Goal: Contribute content: Add original content to the website for others to see

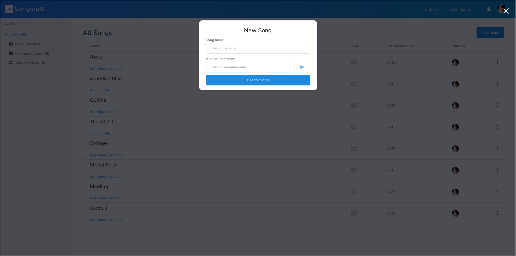
click at [236, 45] on input at bounding box center [258, 48] width 104 height 11
click at [237, 48] on input at bounding box center [258, 48] width 104 height 11
click at [215, 47] on input at bounding box center [258, 48] width 104 height 11
type input "Silt"
click at [248, 78] on button "Create Song" at bounding box center [258, 80] width 104 height 11
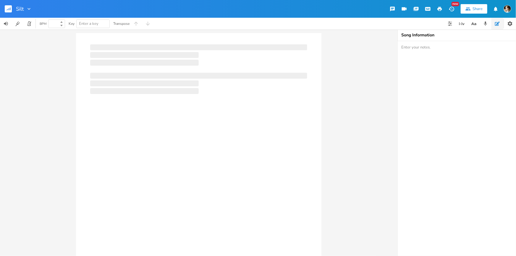
type input "100"
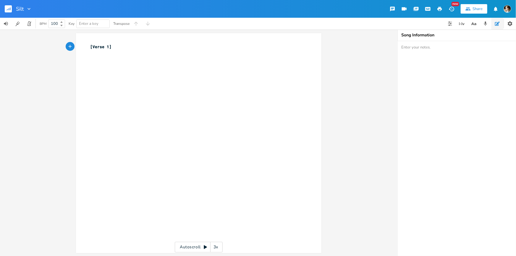
click at [124, 48] on pre "[Verse 1]" at bounding box center [195, 47] width 213 height 6
click at [115, 76] on div "xxxxxxxxxx [Verse 1] ​" at bounding box center [203, 149] width 228 height 212
type textarea "Shrruggin"
type textarea "uging in"
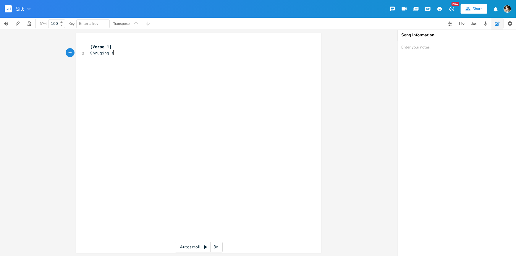
scroll to position [0, 14]
type textarea "gin its way into the silt"
type textarea "dismantling we"
type textarea "me with her teeth"
type textarea "a touch of t"
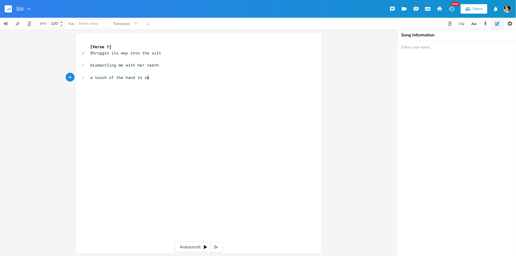
type textarea "the hand to snow"
type textarea "the way the world seems lighters"
type textarea "a op"
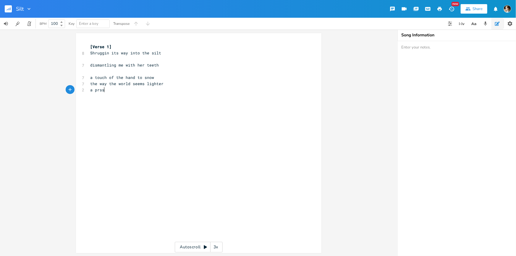
type textarea "prssu"
type textarea "[MEDICAL_DATA] in my cdh"
type textarea "hest"
type textarea "could have been pain"
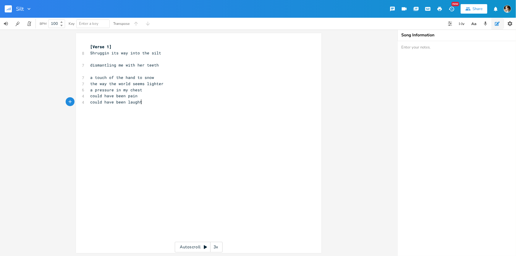
type textarea "could have been laughter"
type textarea "but"
type textarea "itll have to be as"
type textarea "story"
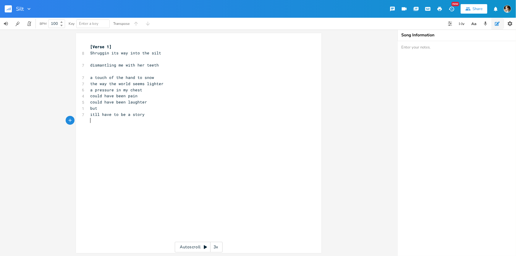
type textarea "wio"
type textarea "ithout me"
type textarea "carrying a sleeping chuld"
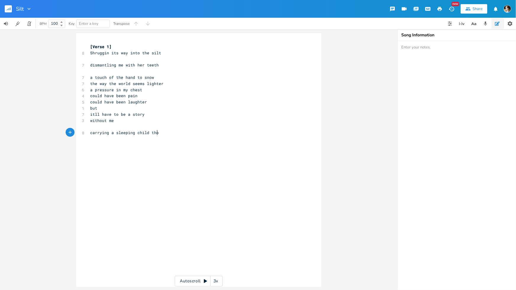
type textarea "ild thor"
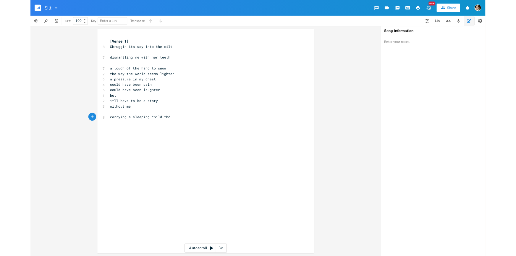
scroll to position [0, 12]
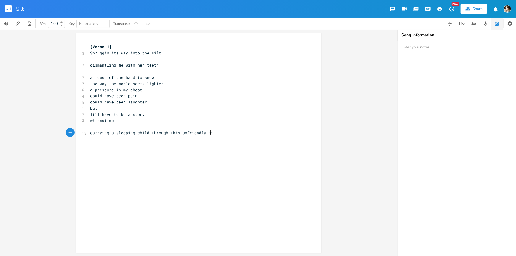
type textarea "rough this unfriendly night"
type textarea "i find myself"
type textarea "with her"
type textarea "self with her buring"
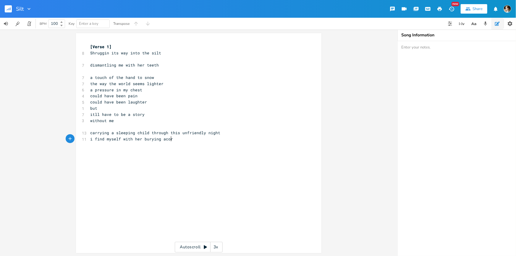
type textarea "[PERSON_NAME]"
type textarea "lik"
type textarea "but like my name in the sna"
type textarea "and"
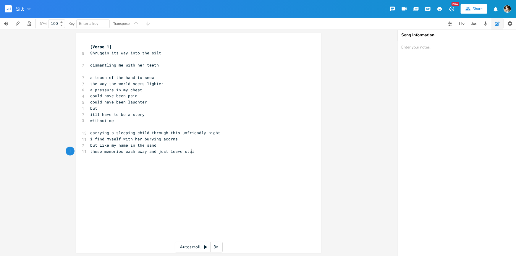
type textarea "these memories wash away and just leave stains"
type textarea "you make your fingers bleed"
type textarea "and s"
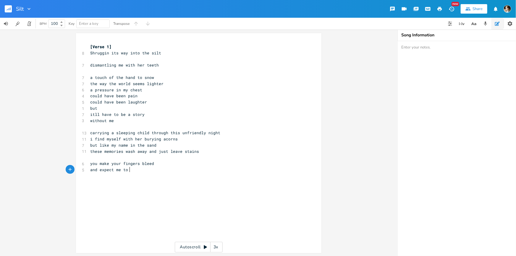
type textarea "expect me to cl"
type textarea "lick them clean"
click at [6, 9] on rect "button" at bounding box center [8, 8] width 7 height 7
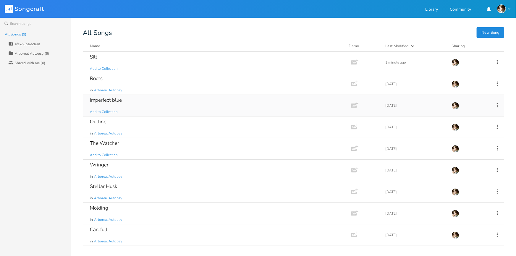
click at [134, 103] on div "imperfect blue Add to Collection" at bounding box center [215, 105] width 251 height 21
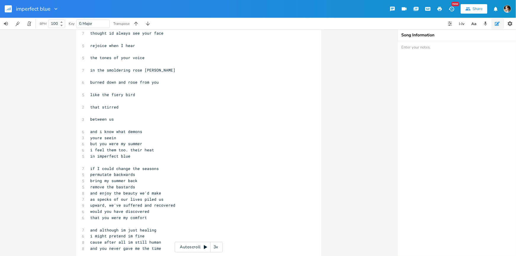
scroll to position [248, 0]
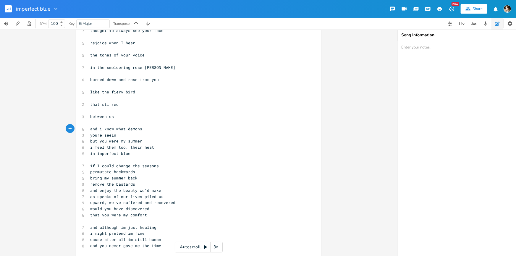
click at [117, 128] on span "and i know what demons" at bounding box center [116, 128] width 52 height 5
click at [126, 118] on pre "between us" at bounding box center [195, 116] width 213 height 6
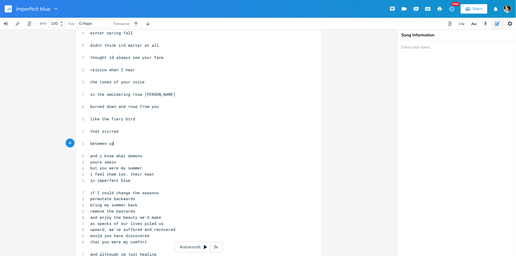
scroll to position [275, 0]
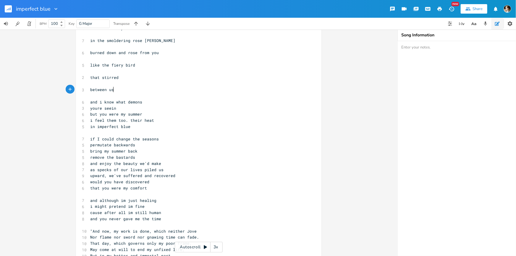
click at [152, 106] on pre "youre seein" at bounding box center [195, 108] width 213 height 6
click at [149, 103] on pre "and i know what demons" at bounding box center [195, 102] width 213 height 6
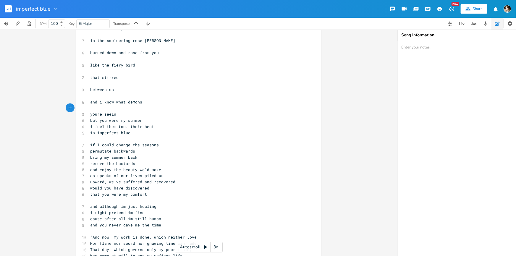
click at [123, 113] on pre "youre seein" at bounding box center [195, 114] width 213 height 6
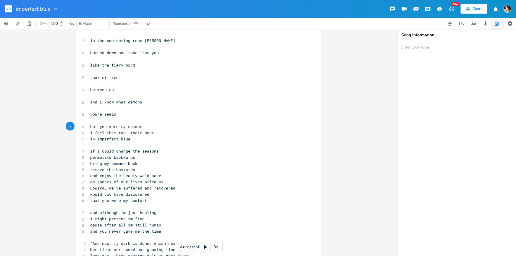
click at [145, 126] on pre "but you were my summer" at bounding box center [195, 127] width 213 height 6
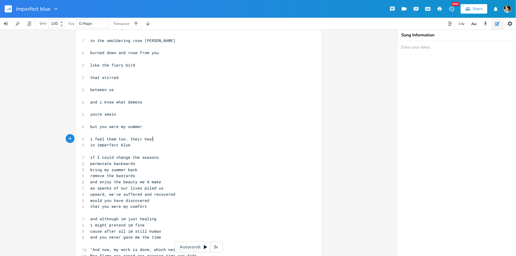
click at [154, 138] on pre "i feel them too. their heat" at bounding box center [195, 139] width 213 height 6
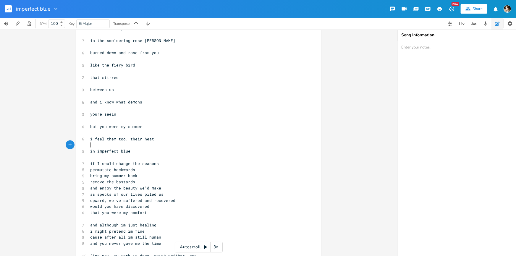
click at [124, 139] on span "i feel them too. their heat" at bounding box center [122, 138] width 64 height 5
click at [159, 137] on pre "i feel them too. their heat" at bounding box center [195, 139] width 213 height 6
click at [142, 126] on pre "but you were my summer" at bounding box center [195, 127] width 213 height 6
click at [154, 138] on pre "i feel them too. their heat" at bounding box center [195, 139] width 213 height 6
click at [132, 149] on pre "in imperfect blue" at bounding box center [195, 151] width 213 height 6
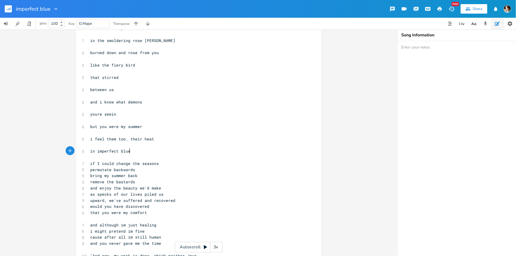
click at [126, 141] on pre "i feel them too. their heat" at bounding box center [195, 139] width 213 height 6
click at [126, 146] on pre "​" at bounding box center [195, 145] width 213 height 6
click at [146, 151] on pre "in imperfect blue" at bounding box center [195, 151] width 213 height 6
click at [92, 150] on span "in imperfect blue" at bounding box center [110, 150] width 40 height 5
type textarea "in"
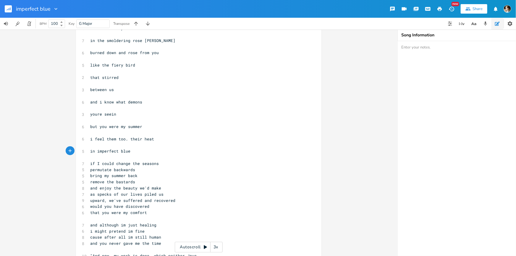
click at [92, 150] on span "in imperfect blue" at bounding box center [110, 150] width 40 height 5
click at [90, 152] on span "in imperfect blue" at bounding box center [110, 150] width 40 height 5
type textarea "a"
click at [143, 157] on pre "​" at bounding box center [195, 157] width 213 height 6
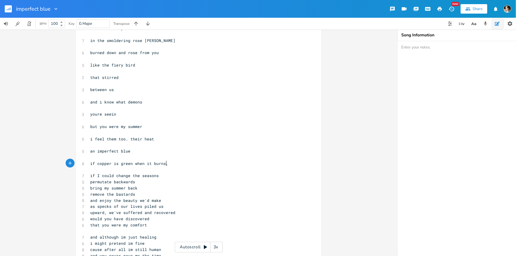
scroll to position [0, 56]
type textarea "if copper is green when it burns, you'd burnn"
type textarea "blue"
click at [90, 139] on span "i feel them too. their heat" at bounding box center [122, 138] width 64 height 5
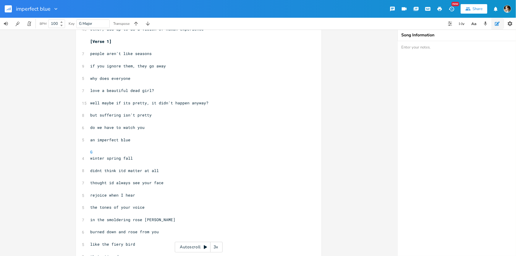
scroll to position [87, 0]
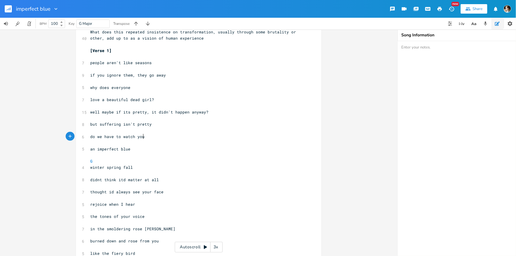
click at [150, 137] on pre "do we have to watch you" at bounding box center [195, 137] width 213 height 6
click at [139, 148] on pre "an imperfect blue" at bounding box center [195, 149] width 213 height 6
click at [149, 137] on pre "do we have to watch you" at bounding box center [195, 137] width 213 height 6
click at [144, 153] on pre "​" at bounding box center [195, 155] width 213 height 6
click at [164, 138] on pre "do we have to watch you" at bounding box center [195, 137] width 213 height 6
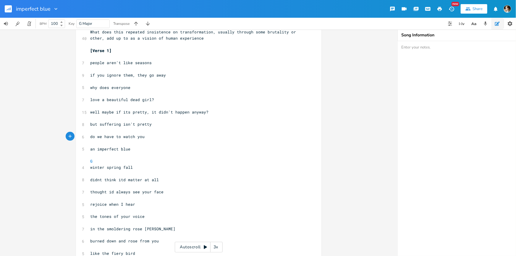
click at [147, 146] on pre "an imperfect blue" at bounding box center [195, 149] width 213 height 6
click at [139, 151] on pre "an imperfect blue" at bounding box center [195, 149] width 213 height 6
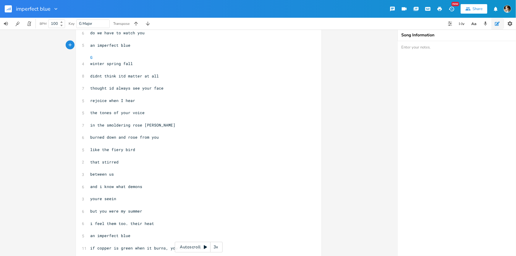
scroll to position [221, 0]
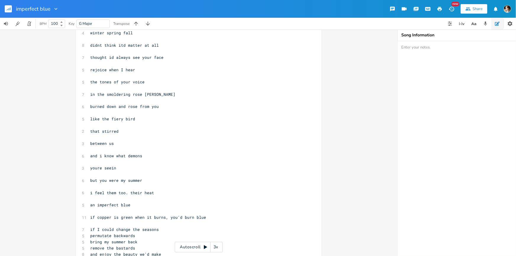
click at [212, 216] on pre "if copper is green when it burns, you'd burn blue" at bounding box center [195, 217] width 213 height 6
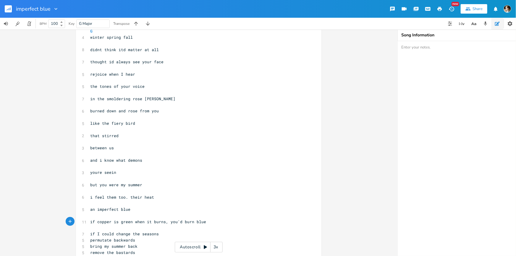
scroll to position [167, 0]
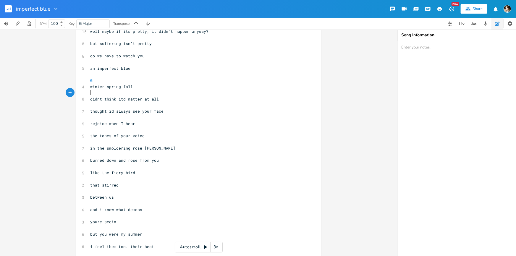
click at [151, 93] on pre "​" at bounding box center [195, 93] width 213 height 6
click at [121, 122] on span "rejoice when I hear" at bounding box center [112, 123] width 45 height 5
click at [156, 136] on pre "the tones of your voice" at bounding box center [195, 136] width 213 height 6
click at [121, 121] on span "rejoice when I hear" at bounding box center [112, 123] width 45 height 5
type textarea "the tones of your voice"
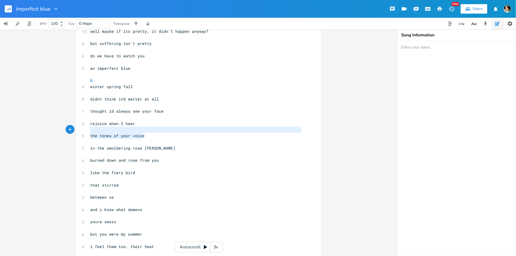
click at [154, 130] on div "6 From Metamorphoses: ​ ​ 40 What does this repeated insistence on transformati…" at bounding box center [195, 172] width 213 height 485
click at [155, 146] on pre "in the smoldering rose [PERSON_NAME]" at bounding box center [195, 148] width 213 height 6
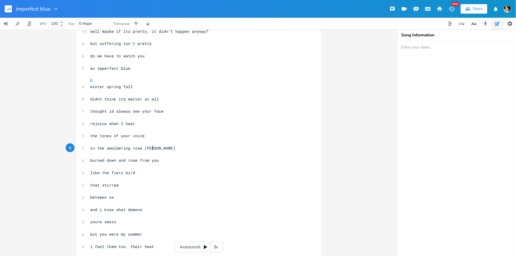
click at [154, 132] on pre "​" at bounding box center [195, 130] width 213 height 6
click at [152, 145] on pre "in the smoldering rose [PERSON_NAME]" at bounding box center [195, 148] width 213 height 6
click at [161, 150] on pre "in the smoldering rose [PERSON_NAME]" at bounding box center [195, 148] width 213 height 6
click at [173, 163] on pre "burned down and rose from you" at bounding box center [195, 160] width 213 height 6
click at [90, 148] on span "in the smoldering rose [PERSON_NAME]" at bounding box center [132, 147] width 85 height 5
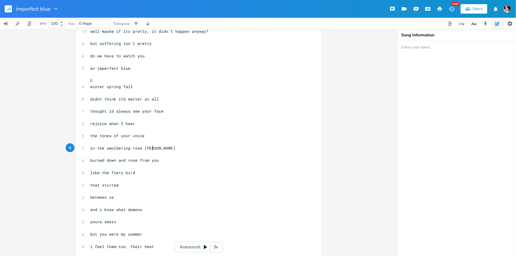
click at [157, 146] on pre "in the smoldering rose [PERSON_NAME]" at bounding box center [195, 148] width 213 height 6
click at [158, 162] on pre "burned down and rose from you" at bounding box center [195, 160] width 213 height 6
click at [135, 159] on span "burned down and rose from you" at bounding box center [124, 159] width 69 height 5
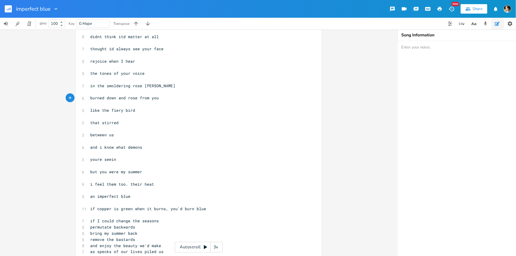
scroll to position [275, 0]
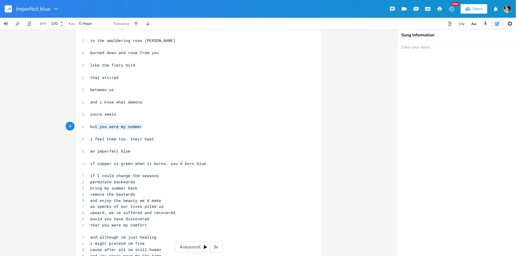
type textarea "but you were my summer"
drag, startPoint x: 143, startPoint y: 125, endPoint x: 89, endPoint y: 125, distance: 53.8
click at [89, 125] on pre "but you were my summer" at bounding box center [195, 127] width 213 height 6
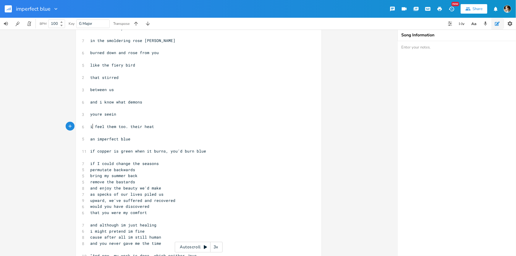
drag, startPoint x: 91, startPoint y: 126, endPoint x: 91, endPoint y: 122, distance: 4.1
click at [91, 126] on span "i feel them too. their heat" at bounding box center [122, 126] width 64 height 5
type textarea "go"
type textarea "i"
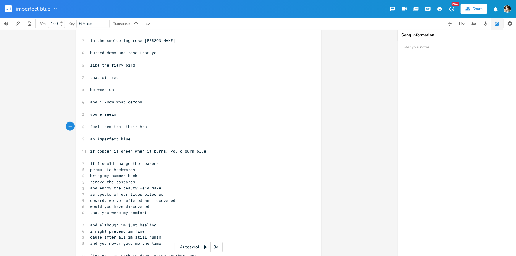
scroll to position [0, 1]
click at [90, 126] on span "i feel them too. their heat" at bounding box center [122, 126] width 64 height 5
drag, startPoint x: 123, startPoint y: 137, endPoint x: 127, endPoint y: 139, distance: 3.8
click at [123, 137] on span "an imperfect blue" at bounding box center [110, 138] width 40 height 5
click at [165, 167] on pre "permutate backwards" at bounding box center [195, 170] width 213 height 6
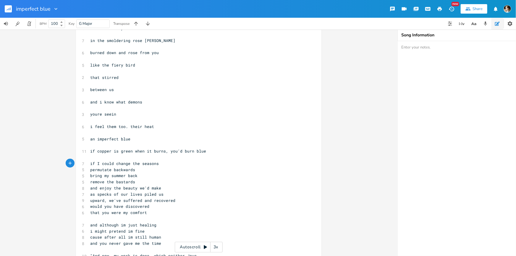
drag, startPoint x: 157, startPoint y: 159, endPoint x: 162, endPoint y: 160, distance: 5.1
click at [157, 158] on pre "​" at bounding box center [195, 157] width 213 height 6
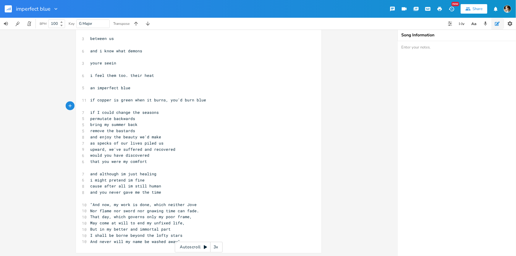
scroll to position [326, 0]
click at [126, 170] on pre "and although im just healing" at bounding box center [195, 173] width 213 height 6
click at [189, 189] on pre "and you never gave me the time" at bounding box center [195, 192] width 213 height 6
click at [178, 196] on pre "​" at bounding box center [195, 198] width 213 height 6
click at [184, 183] on pre "cause after all im still human" at bounding box center [195, 186] width 213 height 6
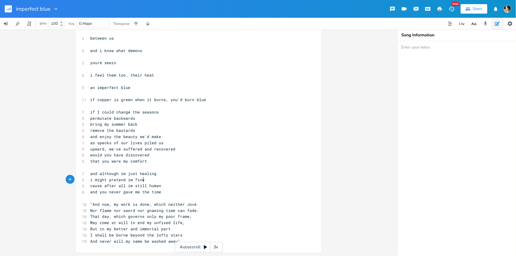
click at [177, 188] on pre "cause after all im still human" at bounding box center [195, 186] width 213 height 6
click at [179, 177] on pre "i might pretend im fine" at bounding box center [195, 180] width 213 height 6
click at [172, 186] on pre "cause after all im still human" at bounding box center [195, 186] width 213 height 6
